Goal: Task Accomplishment & Management: Manage account settings

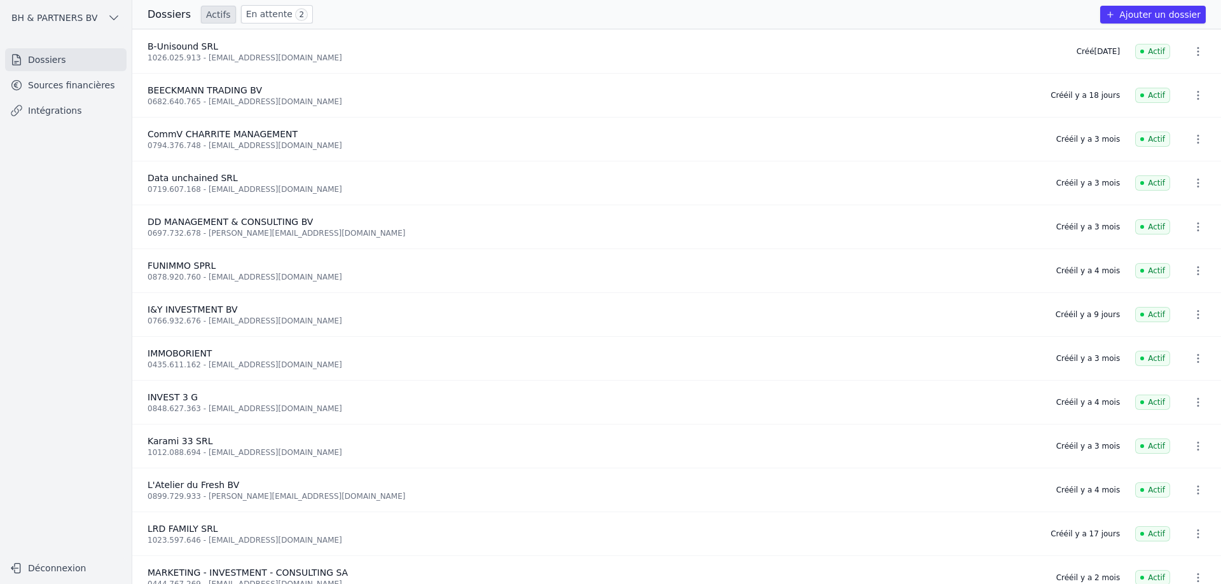
click at [85, 97] on ul "Dossiers Sources financières Intégrations" at bounding box center [65, 85] width 121 height 74
click at [95, 87] on link "Sources financières" at bounding box center [65, 85] width 121 height 23
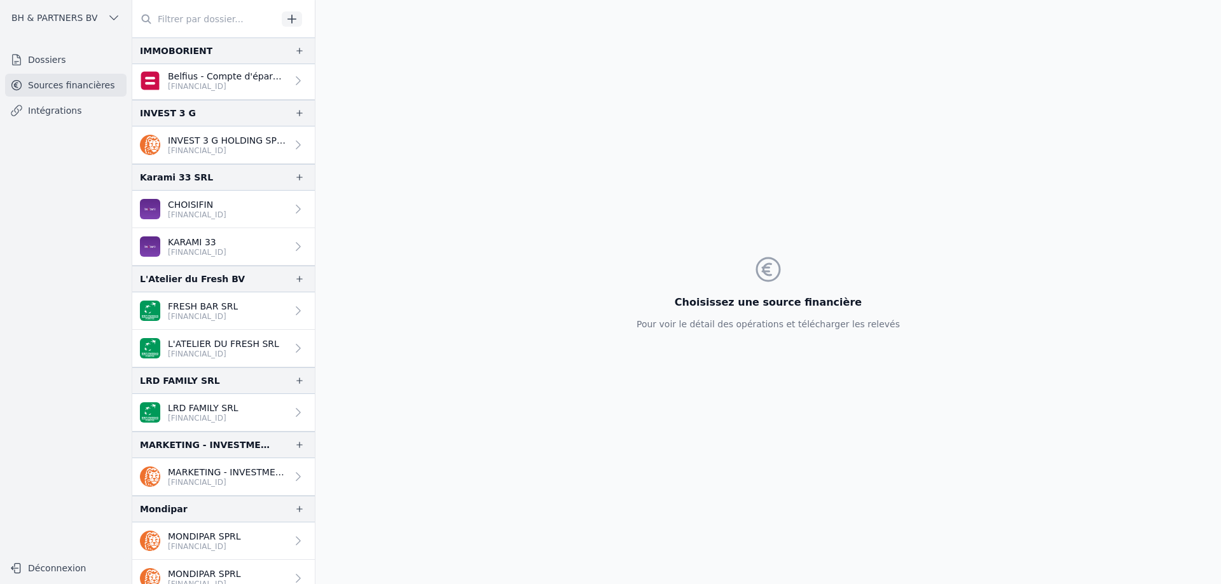
scroll to position [826, 0]
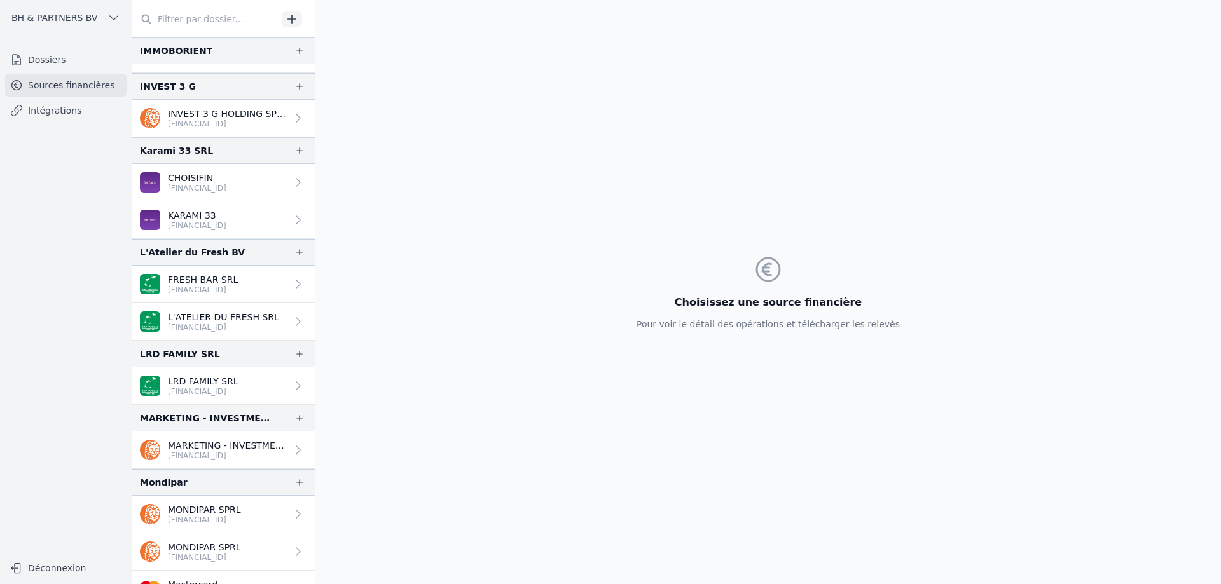
click at [198, 383] on p "LRD FAMILY SRL" at bounding box center [203, 381] width 71 height 13
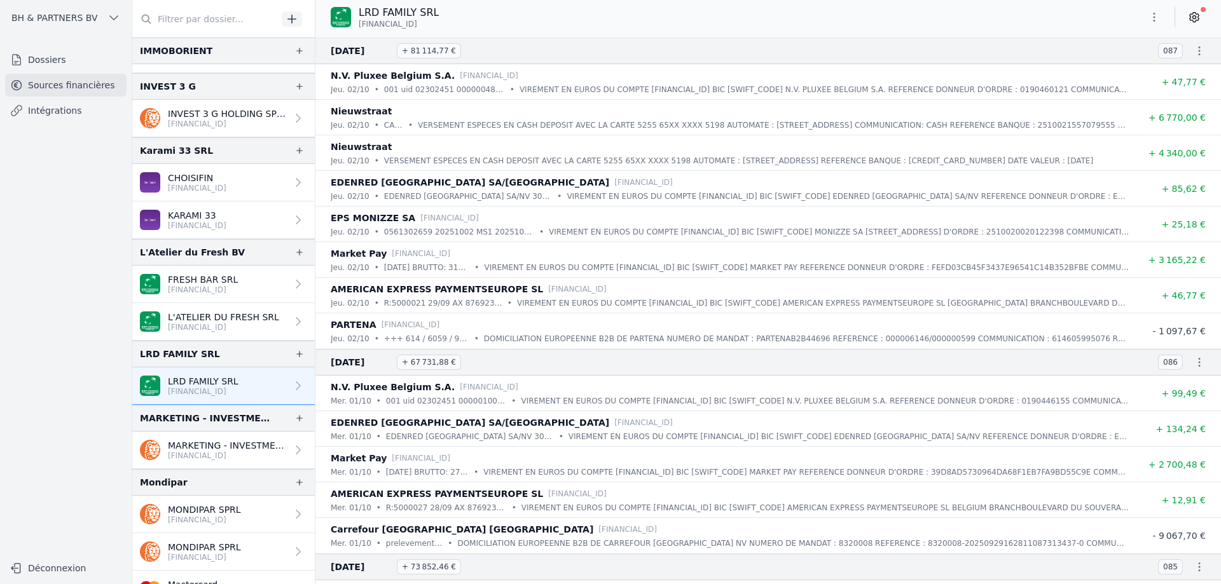
click at [1193, 12] on icon at bounding box center [1193, 17] width 13 height 13
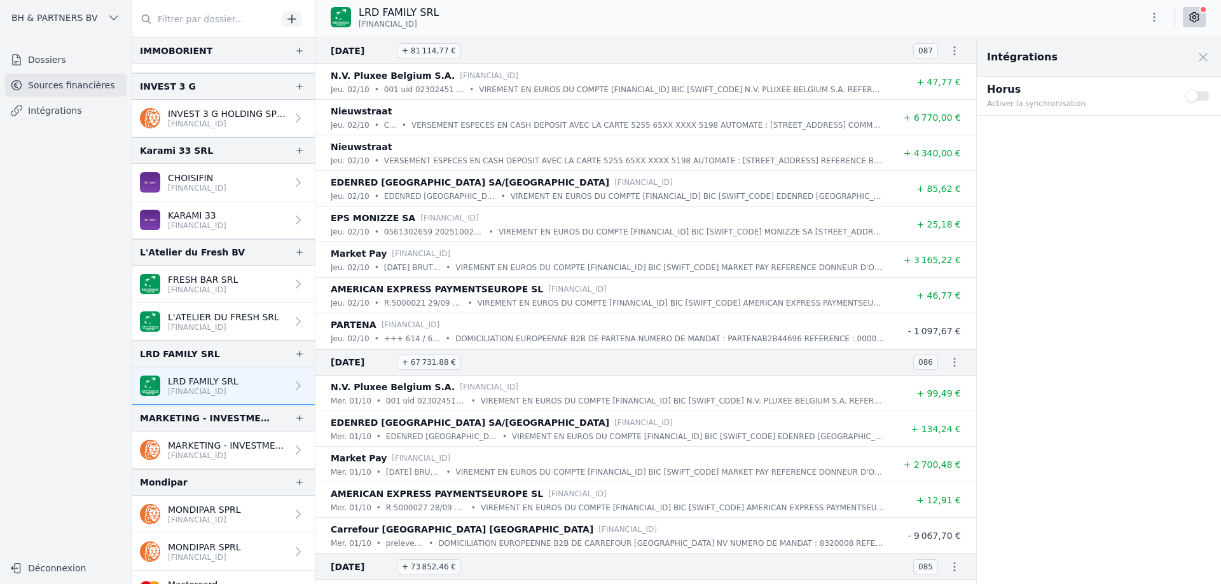
click at [1191, 93] on button "Use setting" at bounding box center [1197, 96] width 25 height 13
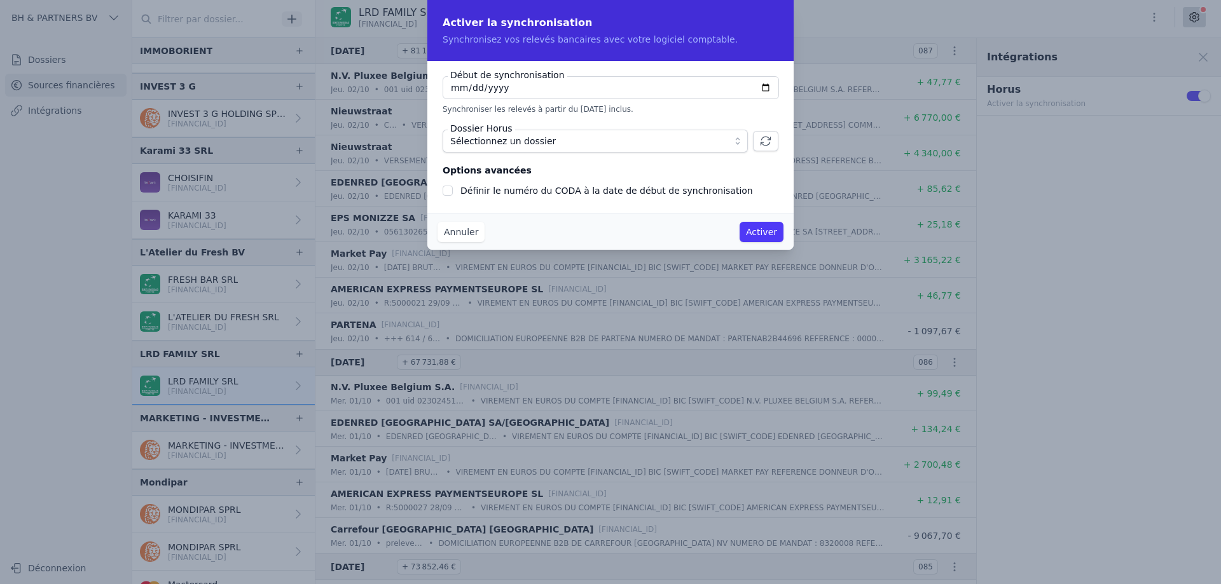
click at [446, 87] on input "[DATE]" at bounding box center [610, 87] width 336 height 23
type input "[DATE]"
checkbox input "false"
type input "[DATE]"
type input "0002-05-19"
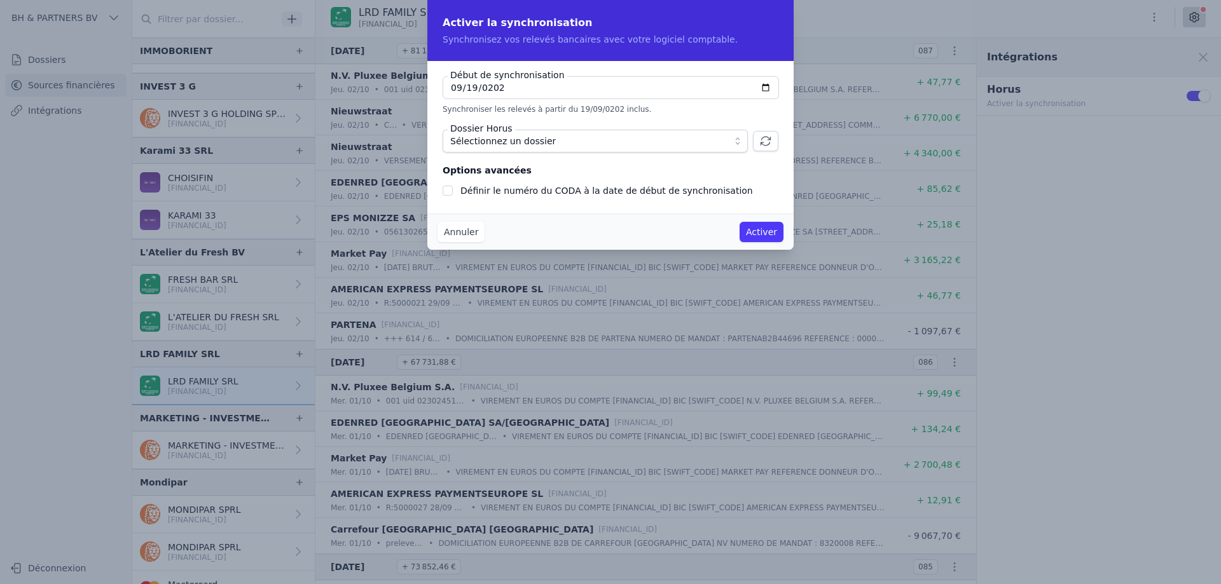
type input "[DATE]"
click at [548, 148] on span "Sélectionnez un dossier" at bounding box center [586, 140] width 272 height 15
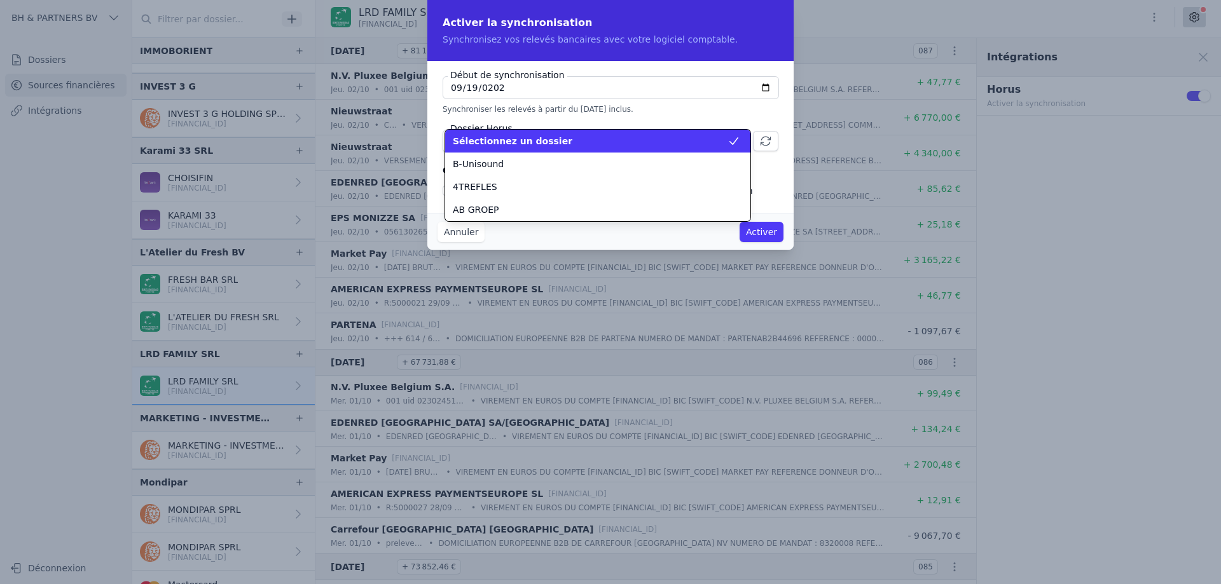
scroll to position [1693, 0]
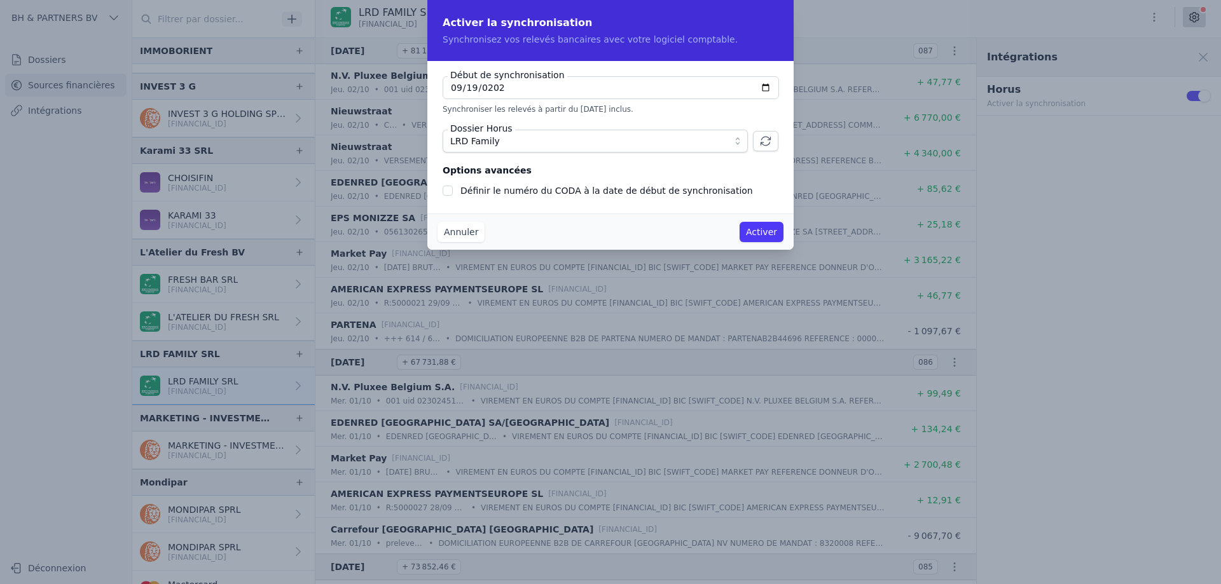
click at [770, 236] on button "Activer" at bounding box center [761, 232] width 44 height 20
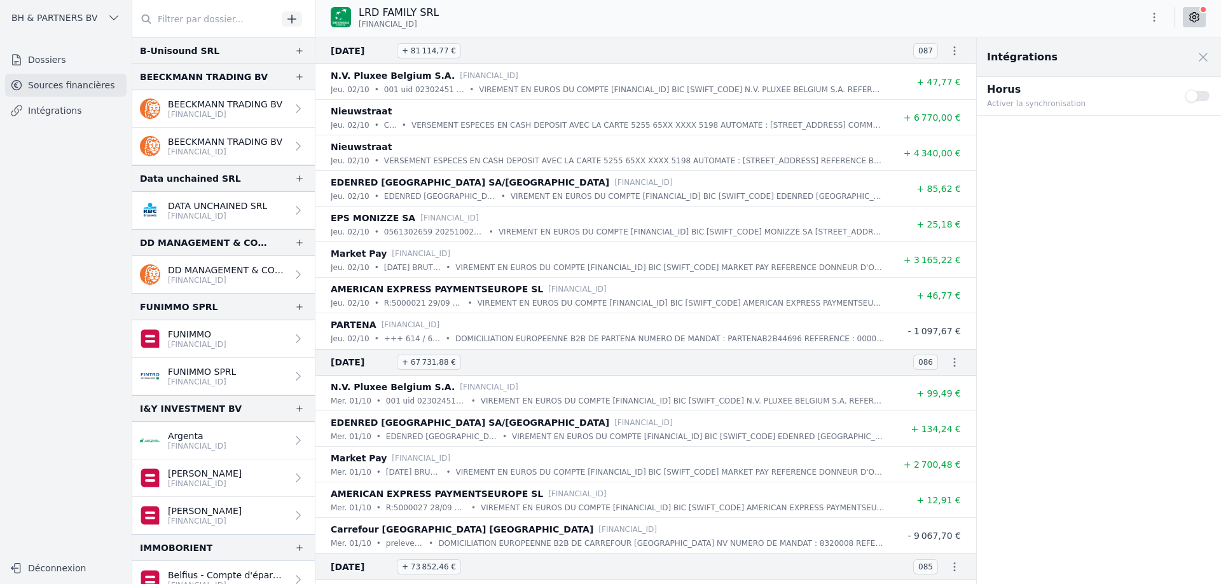
scroll to position [254, 0]
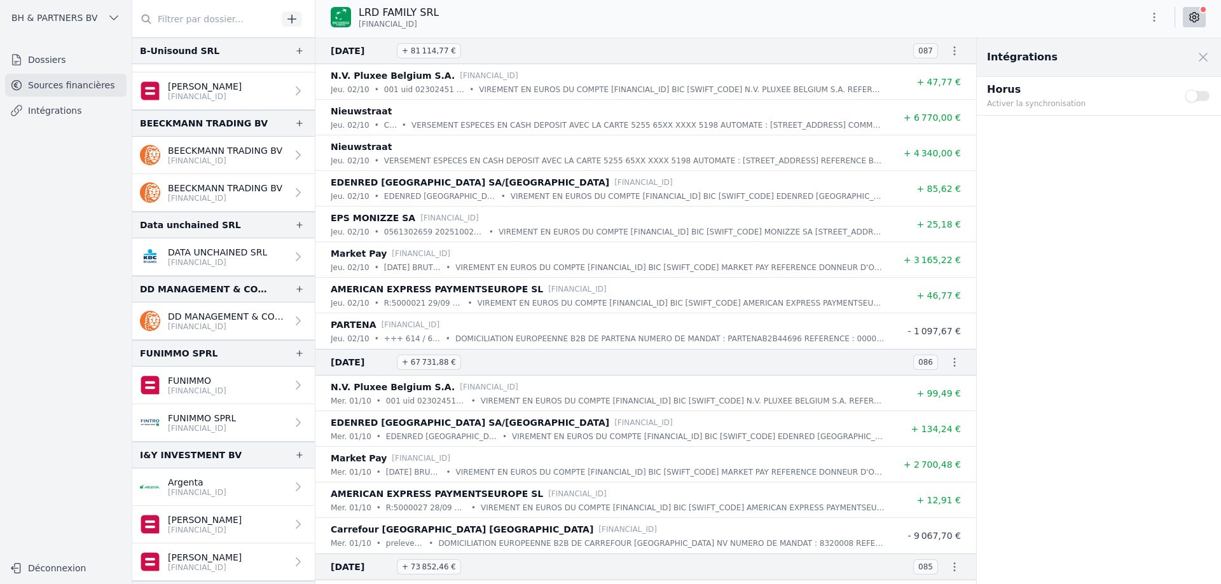
click at [270, 158] on p "[FINANCIAL_ID]" at bounding box center [225, 161] width 114 height 10
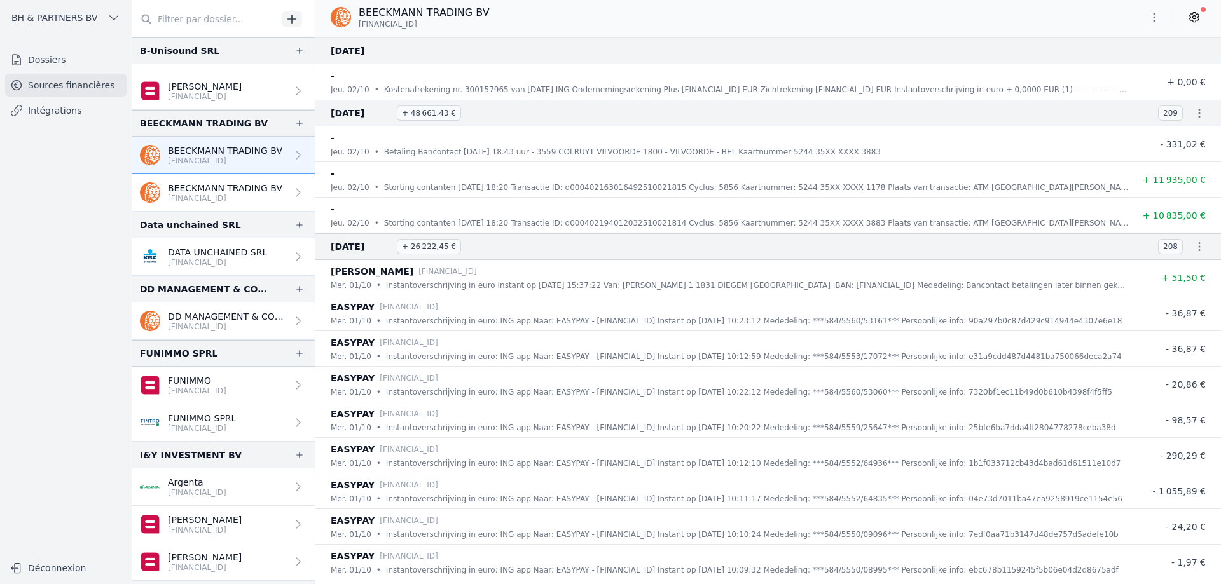
click at [1159, 15] on icon "button" at bounding box center [1153, 17] width 13 height 13
click at [1201, 20] on div at bounding box center [610, 292] width 1221 height 584
click at [1199, 20] on icon at bounding box center [1193, 17] width 13 height 13
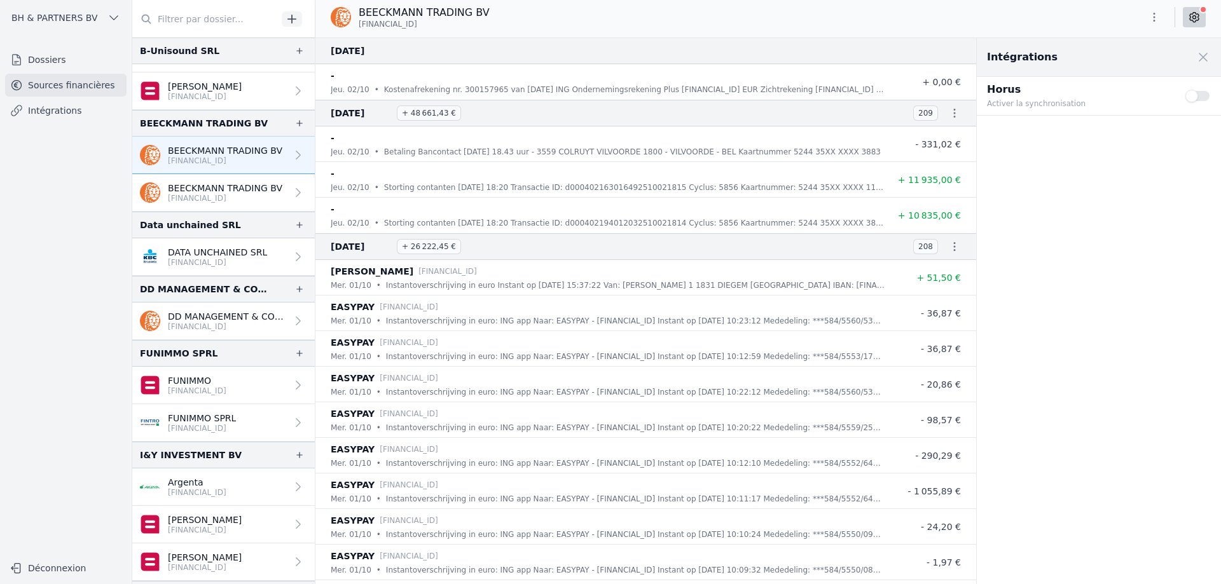
click at [1196, 95] on button "Use setting" at bounding box center [1197, 96] width 25 height 13
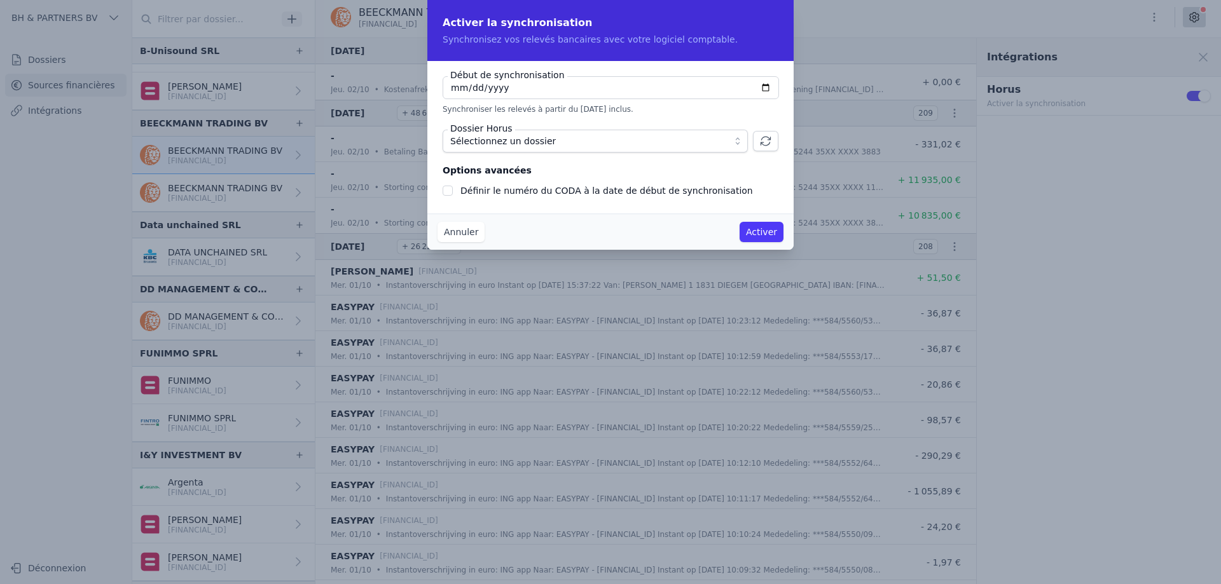
checkbox input "false"
type input "[DATE]"
type input "2025-01-01"
click at [525, 181] on fieldset "Options avancées Définir le numéro du CODA à la date de début de synchronisation" at bounding box center [610, 181] width 336 height 36
click at [523, 188] on label "Définir le numéro du CODA à la date de début de synchronisation" at bounding box center [606, 191] width 292 height 10
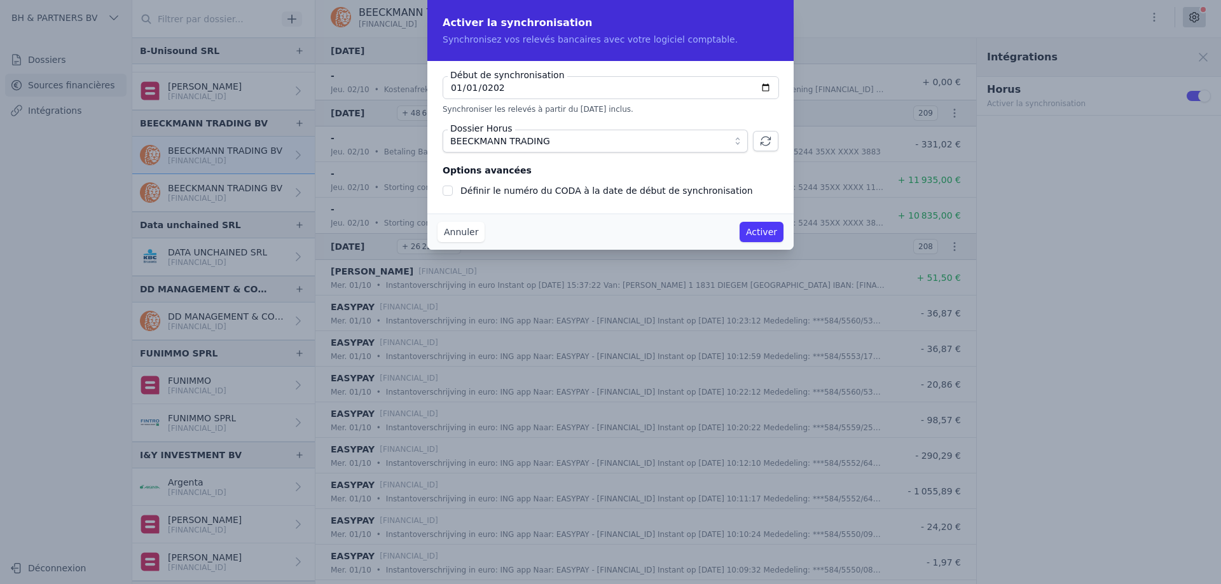
click at [453, 188] on input "Définir le numéro du CODA à la date de début de synchronisation" at bounding box center [447, 191] width 10 height 10
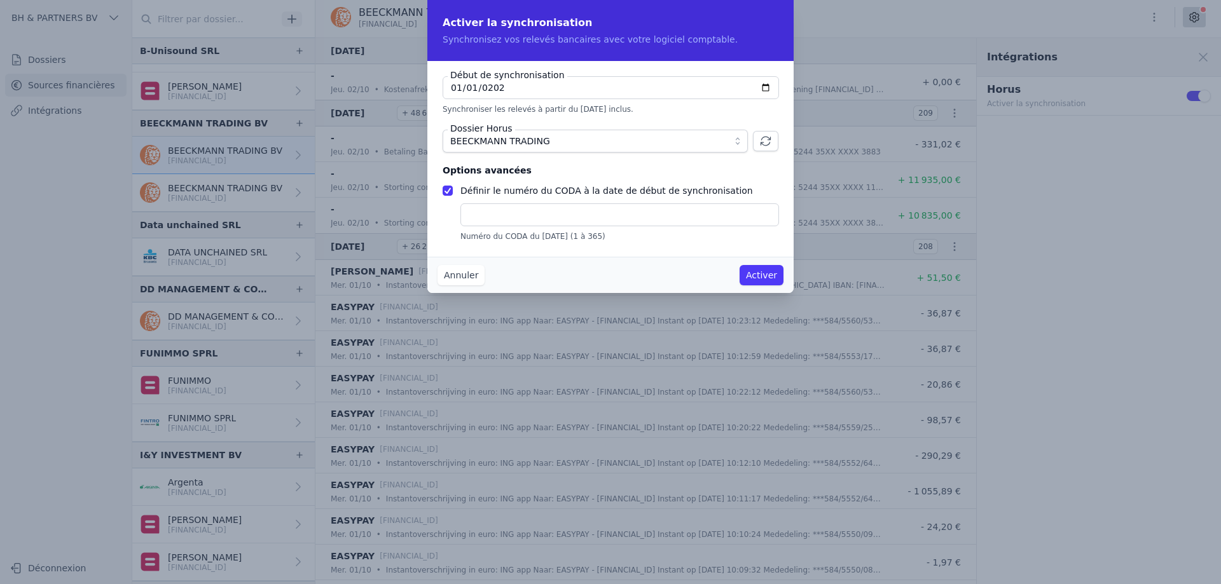
click at [510, 221] on input "text" at bounding box center [619, 214] width 318 height 23
click at [521, 205] on input "text" at bounding box center [619, 214] width 318 height 23
click at [528, 192] on label "Définir le numéro du CODA à la date de début de synchronisation" at bounding box center [606, 191] width 292 height 10
click at [453, 192] on input "Définir le numéro du CODA à la date de début de synchronisation" at bounding box center [447, 191] width 10 height 10
checkbox input "false"
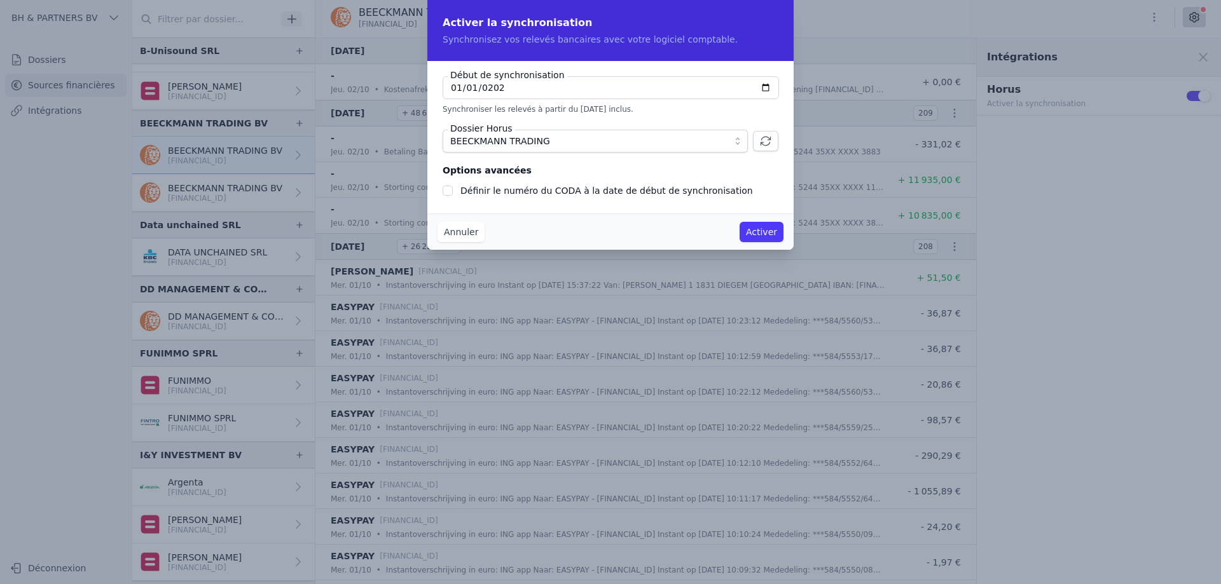
click at [777, 235] on button "Activer" at bounding box center [761, 232] width 44 height 20
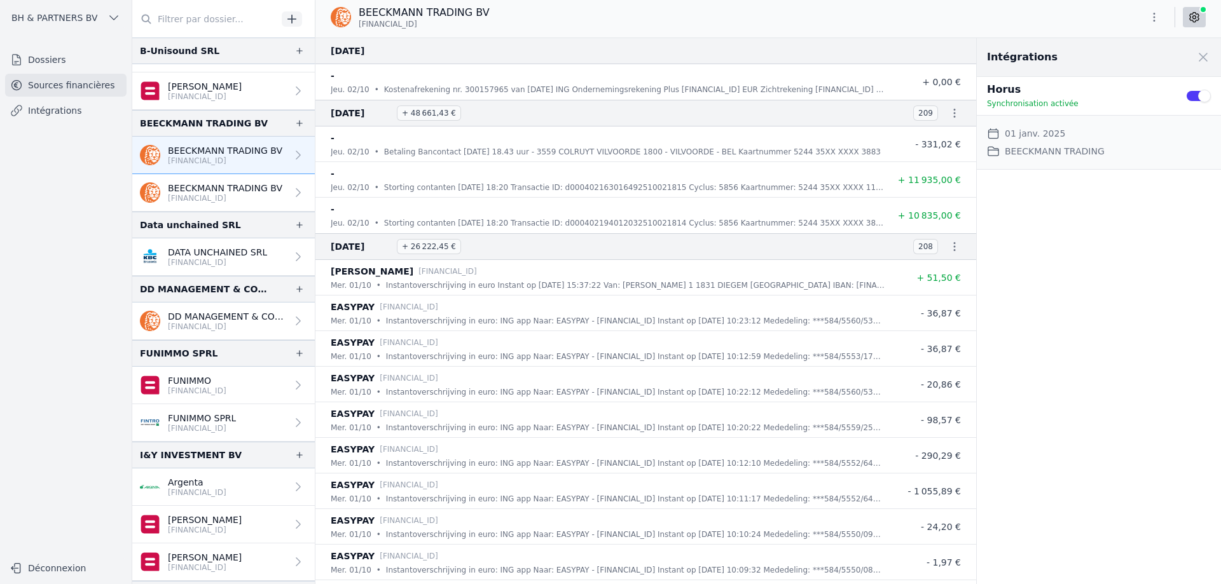
click at [1154, 17] on icon "button" at bounding box center [1154, 17] width 2 height 9
click at [1142, 67] on button "Exporter" at bounding box center [1123, 68] width 92 height 24
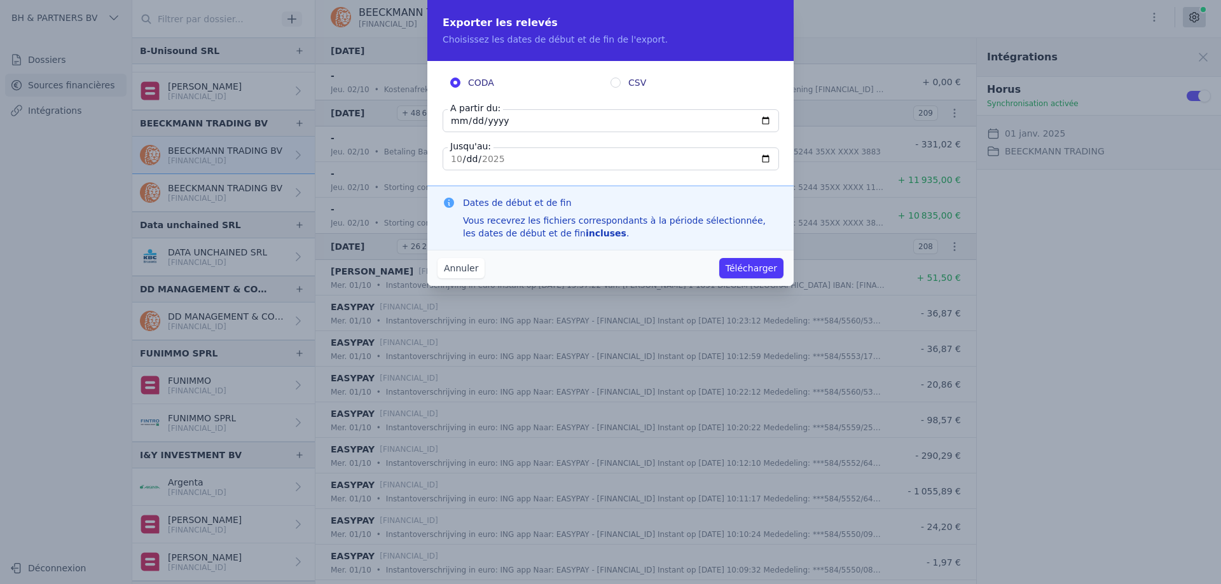
click at [455, 120] on input "2025-10-02" at bounding box center [610, 120] width 336 height 23
type input "[DATE]"
type input "2025-01-01"
click at [520, 152] on input "2025-10-02" at bounding box center [610, 158] width 336 height 23
type input "2025-10-30"
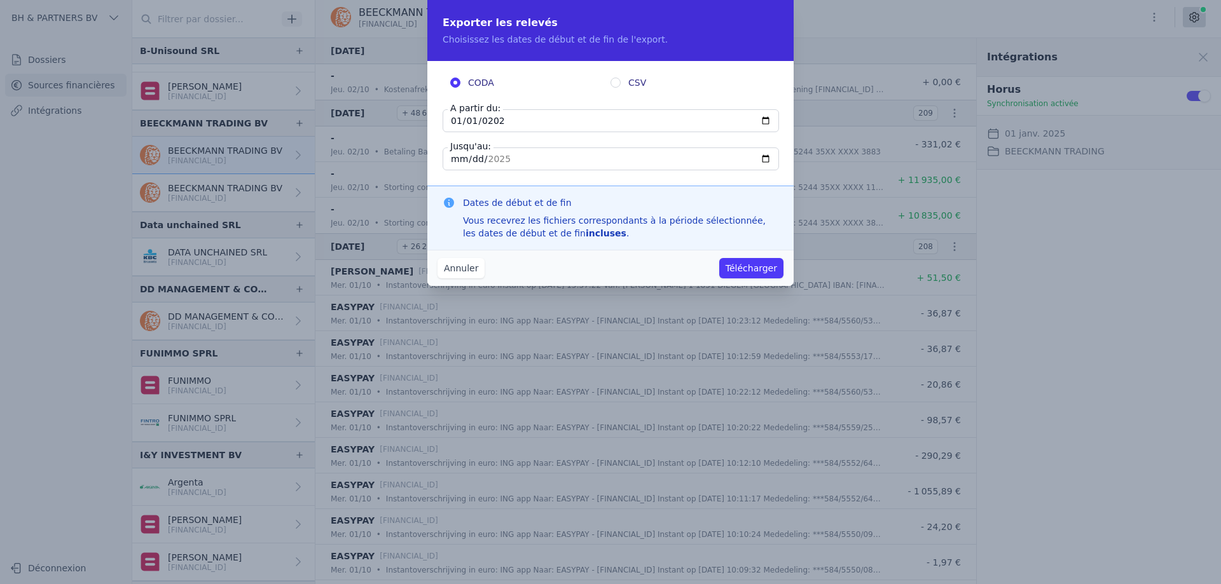
type input "2025-12-30"
click at [450, 163] on input "2025-12-30" at bounding box center [610, 158] width 336 height 23
type input "2025-12-30"
type input "2025-09-30"
click at [762, 271] on button "Télécharger" at bounding box center [751, 268] width 64 height 20
